Goal: Transaction & Acquisition: Purchase product/service

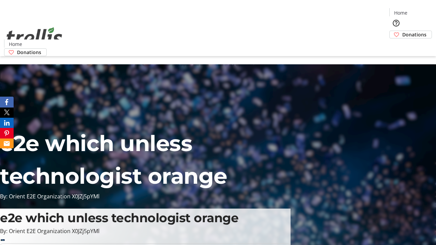
click at [402, 31] on span "Donations" at bounding box center [414, 34] width 24 height 7
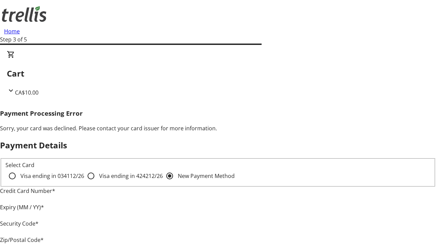
click at [84, 182] on input "Visa ending in 4242 12/26" at bounding box center [91, 176] width 14 height 14
radio input "true"
